Goal: Task Accomplishment & Management: Use online tool/utility

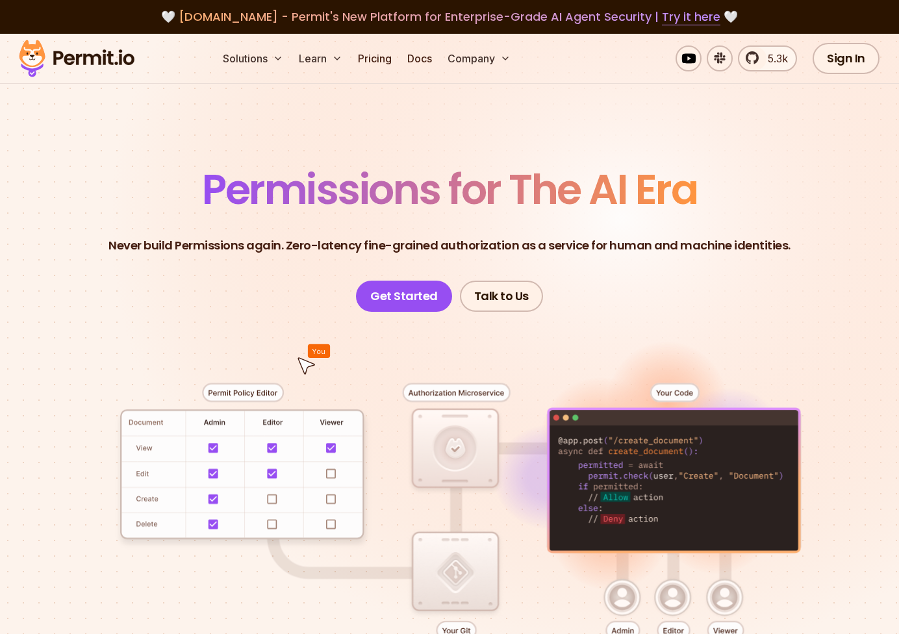
click at [848, 30] on div "🤍 [DOMAIN_NAME] - Permit's New Platform for Enterprise-Grade AI Agent Security …" at bounding box center [449, 17] width 899 height 34
click at [844, 59] on link "Sign In" at bounding box center [845, 58] width 67 height 31
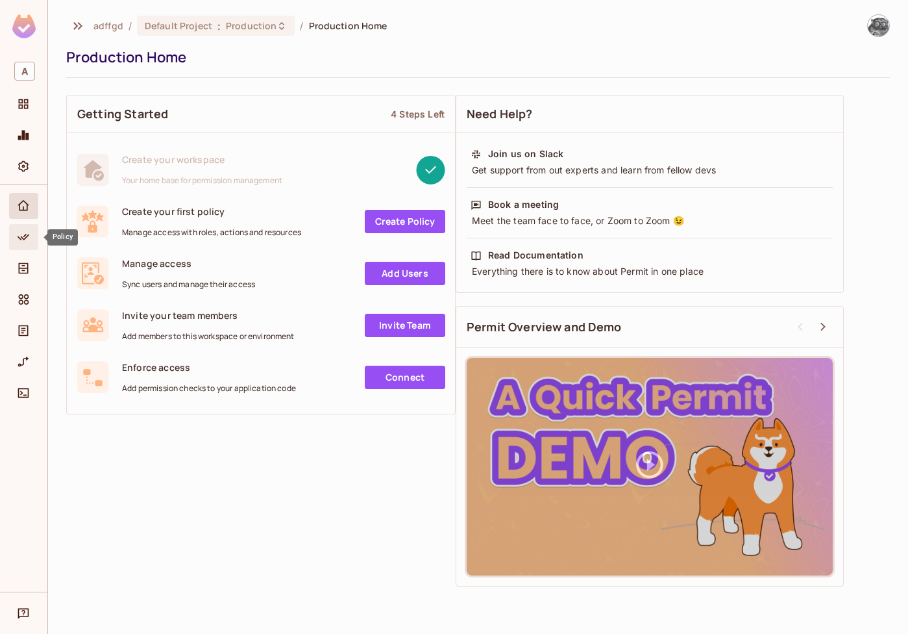
click at [34, 235] on div "Policy" at bounding box center [25, 237] width 22 height 16
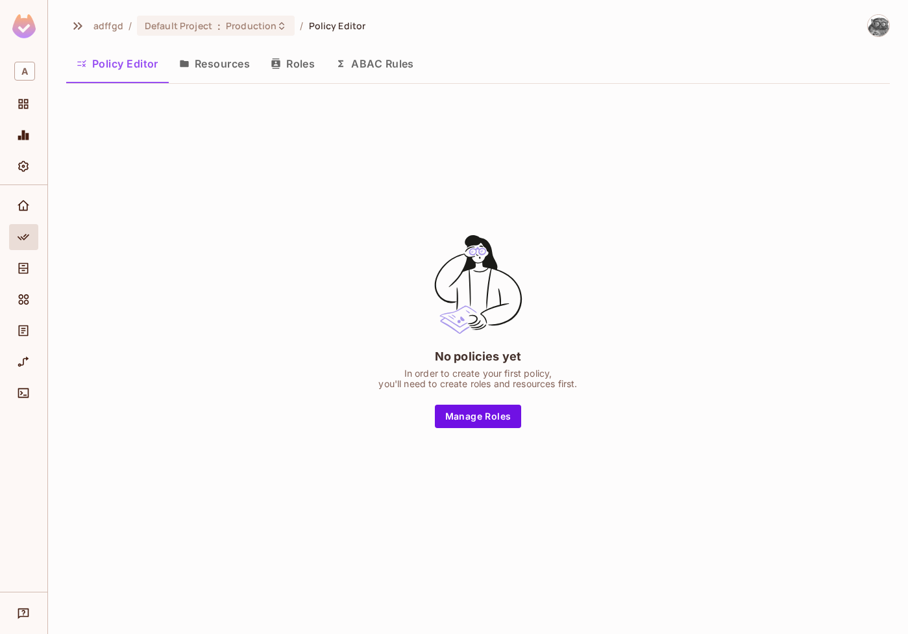
click at [288, 156] on div "No policies yet In order to create your first policy, you'll need to create rol…" at bounding box center [478, 329] width 824 height 471
